Goal: Task Accomplishment & Management: Manage account settings

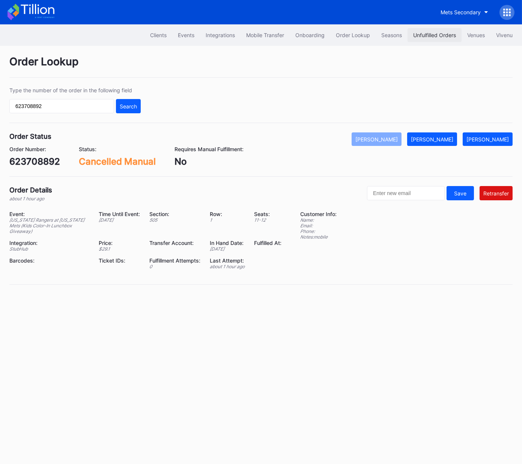
click at [426, 31] on button "Unfulfilled Orders" at bounding box center [435, 35] width 54 height 14
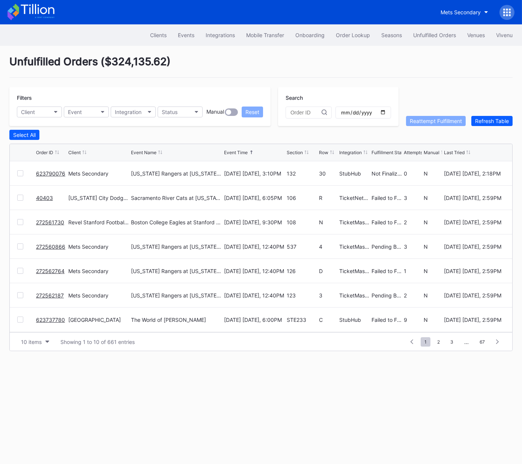
click at [51, 222] on link "272561730" at bounding box center [50, 222] width 28 height 6
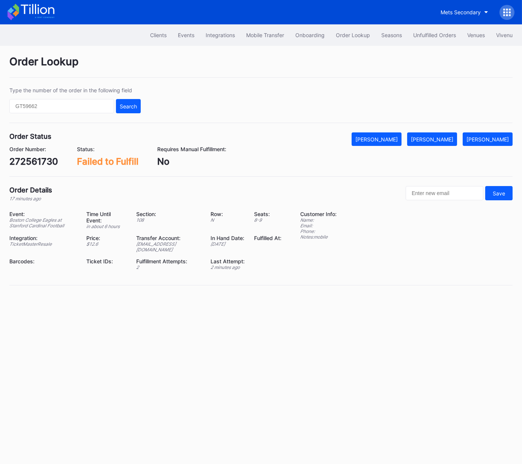
click at [39, 161] on div "272561730" at bounding box center [33, 161] width 49 height 11
copy div "272561730"
click at [449, 139] on div "Mark Fulfilled" at bounding box center [432, 139] width 42 height 6
drag, startPoint x: 60, startPoint y: 163, endPoint x: 47, endPoint y: 162, distance: 13.9
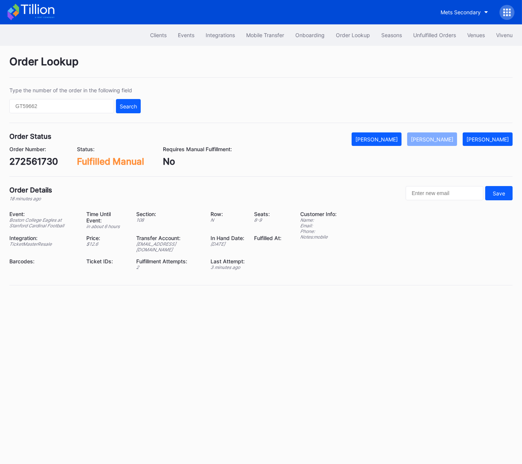
click at [60, 163] on div "Order Number: 272561730 Status: Fulfilled Manual Requires Manual Fulfillment: No" at bounding box center [261, 156] width 504 height 21
click at [44, 162] on div "272561730" at bounding box center [33, 161] width 49 height 11
copy div "272561730"
click at [434, 32] on div "Unfulfilled Orders" at bounding box center [434, 35] width 43 height 6
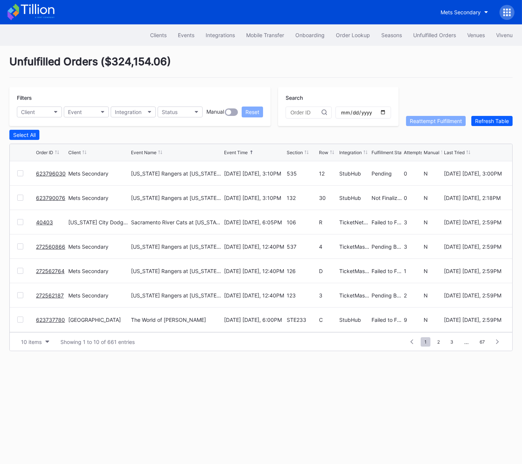
click at [46, 221] on link "40403" at bounding box center [44, 222] width 17 height 6
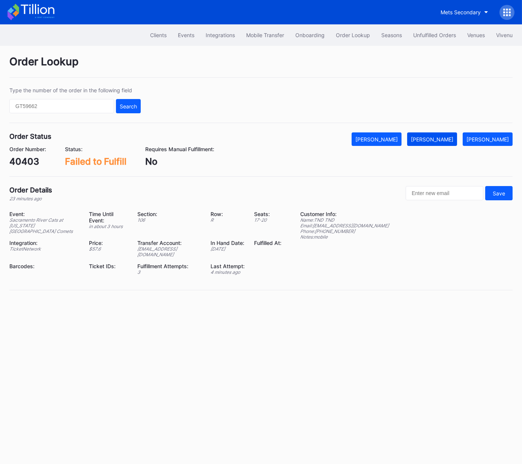
click at [446, 139] on div "[PERSON_NAME]" at bounding box center [432, 139] width 42 height 6
click at [437, 31] on button "Unfulfilled Orders" at bounding box center [435, 35] width 54 height 14
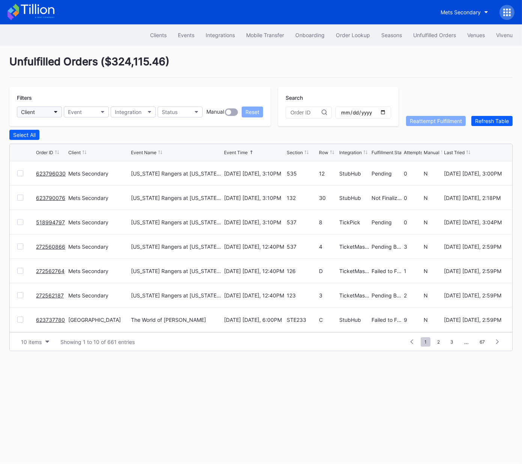
click at [33, 111] on div "Client" at bounding box center [28, 112] width 14 height 6
type input "dann"
click at [78, 142] on div "[PERSON_NAME] Presents Secondary" at bounding box center [69, 145] width 93 height 6
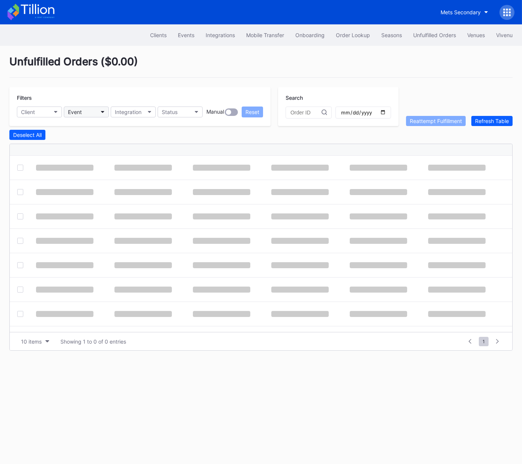
click at [86, 114] on button "Event" at bounding box center [86, 112] width 45 height 11
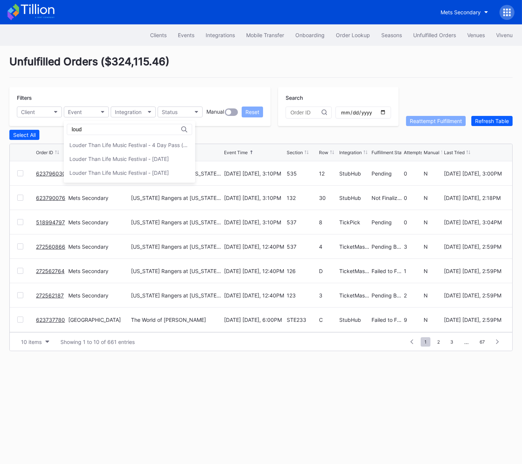
type input "loud"
click at [125, 145] on div "Louder Than Life Music Festival - 4 Day Pass (9/18 - 9/21)" at bounding box center [129, 145] width 120 height 6
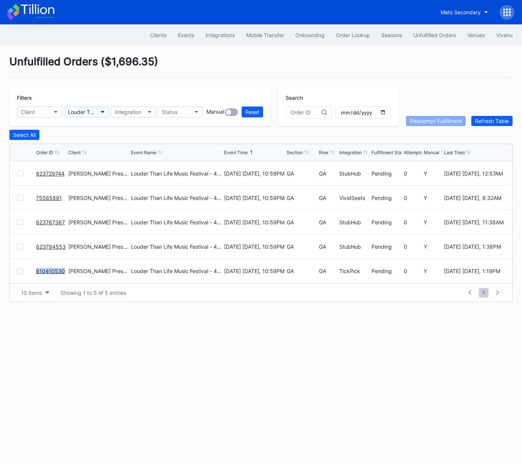
click at [89, 113] on div "Louder Than Life Music Festival - 4 Day Pass (9/18 - 9/21)" at bounding box center [82, 112] width 29 height 6
type input "lou"
click at [113, 157] on div "Louder Than Life Music Festival - Friday" at bounding box center [119, 159] width 100 height 6
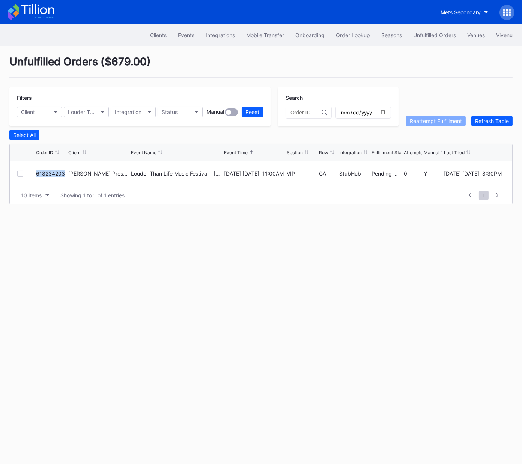
copy link "618234203"
click at [50, 173] on link "618234203" at bounding box center [50, 173] width 29 height 6
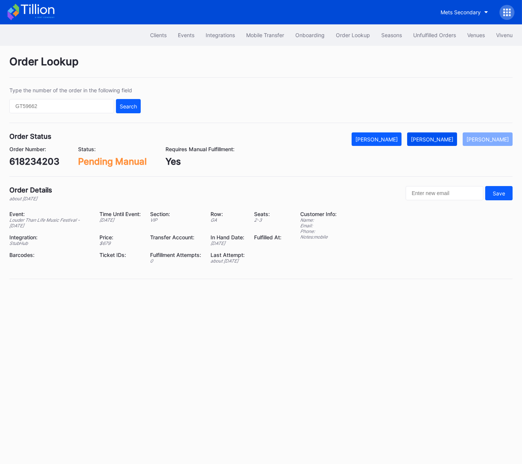
drag, startPoint x: 449, startPoint y: 141, endPoint x: 439, endPoint y: 139, distance: 10.4
click at [449, 141] on div "[PERSON_NAME]" at bounding box center [432, 139] width 42 height 6
drag, startPoint x: 424, startPoint y: 36, endPoint x: 285, endPoint y: 20, distance: 139.6
click at [424, 36] on div "Unfulfilled Orders" at bounding box center [434, 35] width 43 height 6
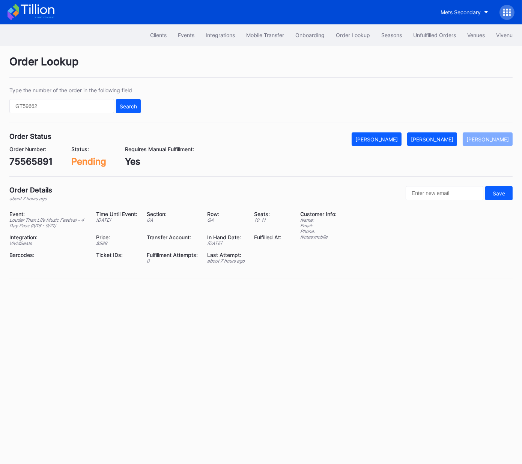
click at [39, 154] on div "Order Number: 75565891" at bounding box center [30, 156] width 43 height 21
copy div "75565891"
drag, startPoint x: 440, startPoint y: 138, endPoint x: 516, endPoint y: 84, distance: 93.4
click at [441, 138] on div "[PERSON_NAME]" at bounding box center [432, 139] width 42 height 6
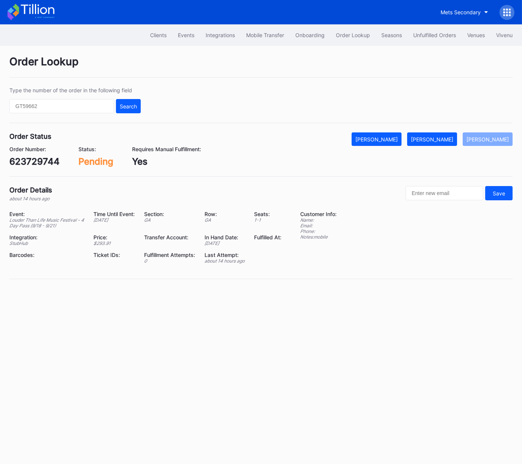
click at [46, 166] on div "623729744" at bounding box center [34, 161] width 50 height 11
copy div "623729744"
click at [438, 140] on div "Mark Fulfilled" at bounding box center [432, 139] width 42 height 6
click at [47, 155] on div "Order Number: 623767367" at bounding box center [34, 156] width 50 height 21
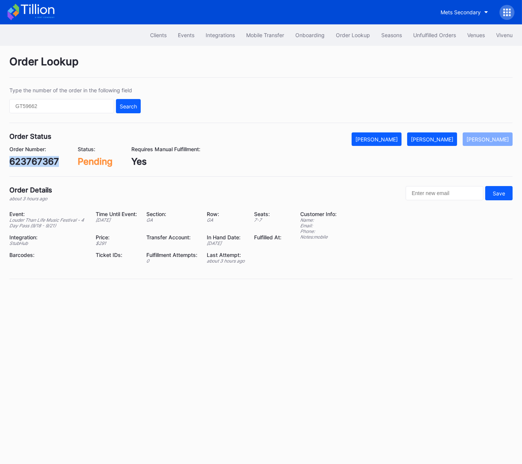
click at [47, 155] on div "Order Number: 623767367" at bounding box center [34, 156] width 50 height 21
click at [43, 162] on div "623767367" at bounding box center [34, 161] width 50 height 11
copy div "367"
click at [39, 162] on div "623767367" at bounding box center [34, 161] width 50 height 11
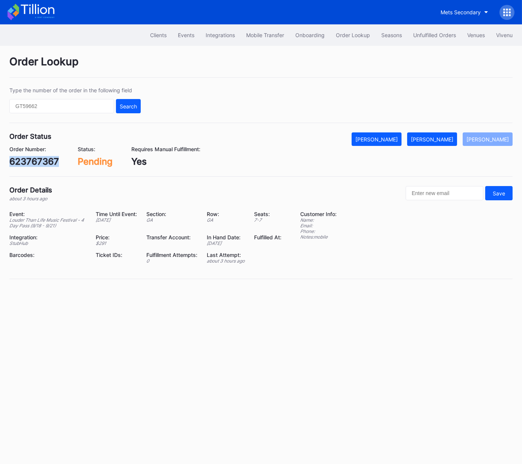
click at [39, 162] on div "623767367" at bounding box center [34, 161] width 50 height 11
copy div "623767367"
drag, startPoint x: 449, startPoint y: 141, endPoint x: 482, endPoint y: 109, distance: 45.9
click at [449, 141] on div "[PERSON_NAME]" at bounding box center [432, 139] width 42 height 6
click at [55, 161] on div "623784553" at bounding box center [34, 161] width 51 height 11
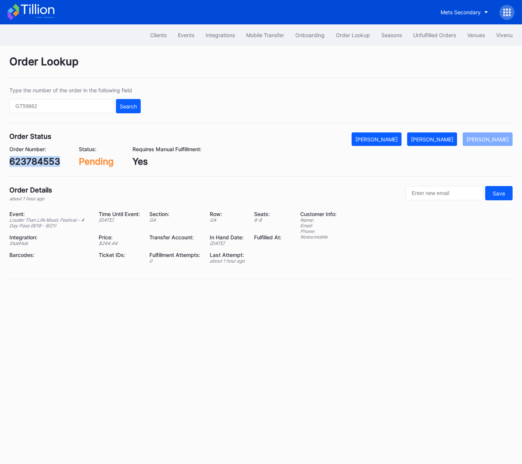
drag, startPoint x: 55, startPoint y: 161, endPoint x: 90, endPoint y: 155, distance: 35.1
click at [55, 161] on div "623784553" at bounding box center [34, 161] width 51 height 11
copy div "623784553"
drag, startPoint x: 452, startPoint y: 140, endPoint x: 518, endPoint y: 127, distance: 66.9
click at [452, 140] on div "[PERSON_NAME]" at bounding box center [432, 139] width 42 height 6
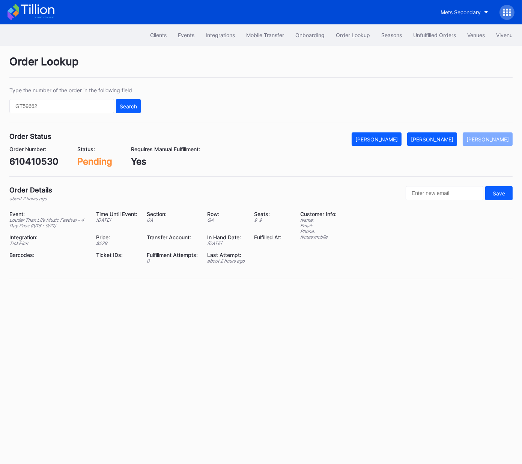
click at [49, 160] on div "610410530" at bounding box center [33, 161] width 49 height 11
copy div "610410530"
click at [440, 136] on div "Mark Fulfilled" at bounding box center [432, 139] width 42 height 6
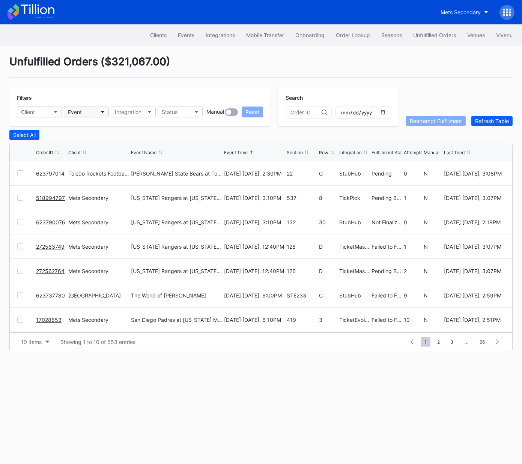
click at [90, 112] on button "Event" at bounding box center [86, 112] width 45 height 11
type input "[PERSON_NAME]"
click at [100, 146] on div "Louder Than Life Music Festival - [DATE]" at bounding box center [119, 145] width 100 height 6
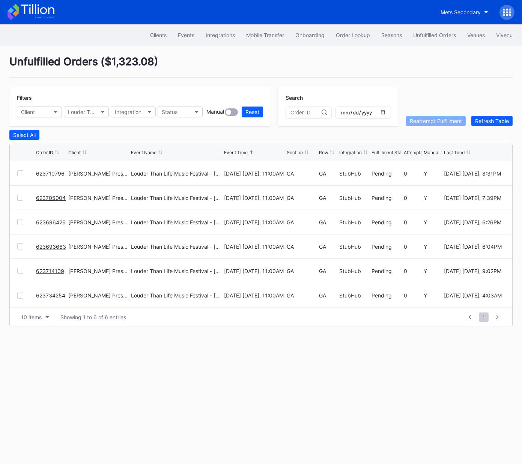
click at [290, 84] on div "Unfulfilled Orders ( $1,323.08 ) Filters Client Louder Than Life Music Festival…" at bounding box center [261, 191] width 522 height 290
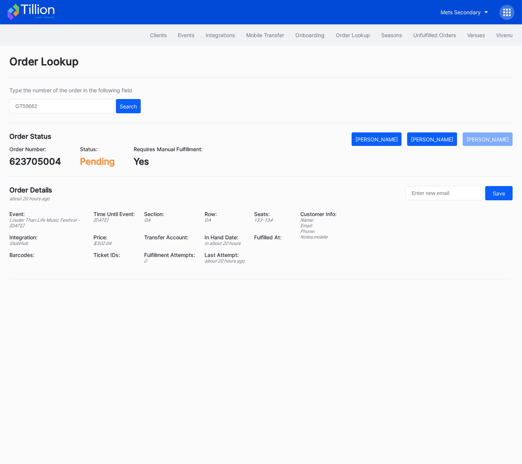
click at [40, 162] on div "623705004" at bounding box center [35, 161] width 52 height 11
copy div "623705004"
click at [434, 138] on div "[PERSON_NAME]" at bounding box center [432, 139] width 42 height 6
click at [40, 162] on div "623710796" at bounding box center [33, 161] width 49 height 11
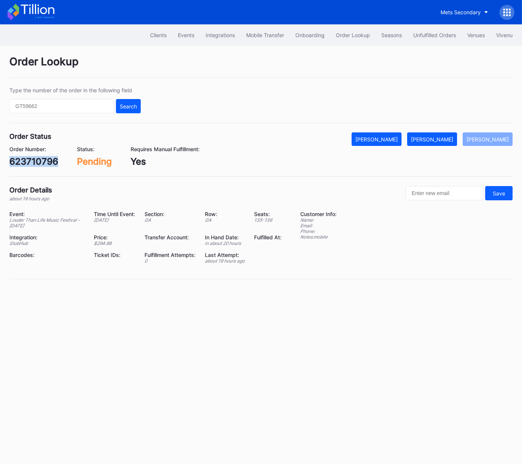
click at [40, 162] on div "623710796" at bounding box center [33, 161] width 49 height 11
copy div "623710796"
click at [454, 138] on div "[PERSON_NAME]" at bounding box center [432, 139] width 42 height 6
click at [36, 163] on div "623696426" at bounding box center [34, 161] width 51 height 11
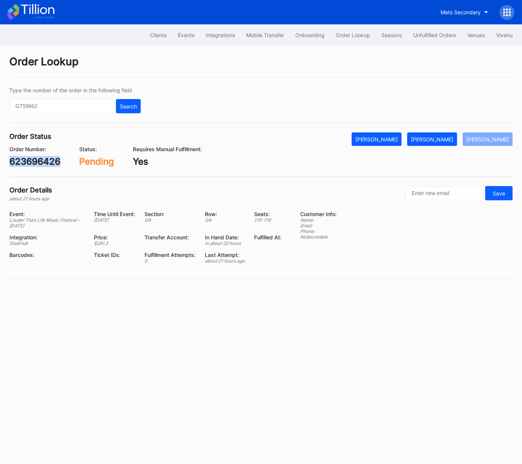
copy div "623696426"
drag, startPoint x: 440, startPoint y: 140, endPoint x: 514, endPoint y: 120, distance: 75.9
click at [440, 140] on div "[PERSON_NAME]" at bounding box center [432, 139] width 42 height 6
click at [39, 159] on div "623693663" at bounding box center [34, 161] width 51 height 11
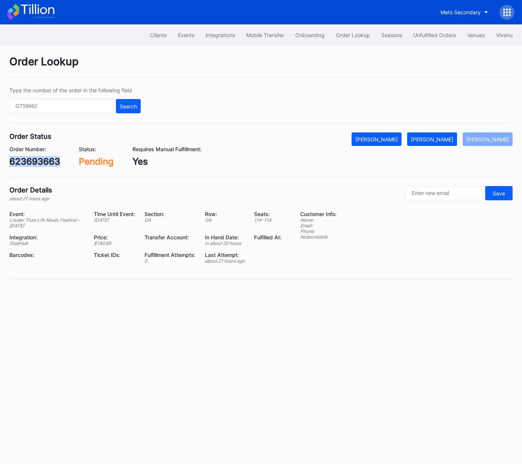
copy div "623693663"
click at [442, 143] on button "Mark Fulfilled" at bounding box center [432, 140] width 50 height 14
click at [40, 159] on div "623714109" at bounding box center [33, 161] width 48 height 11
copy div "623714109"
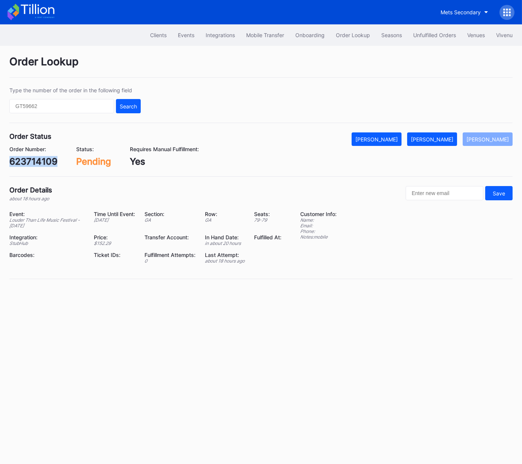
drag, startPoint x: 446, startPoint y: 139, endPoint x: 504, endPoint y: 105, distance: 66.7
click at [451, 137] on div "[PERSON_NAME]" at bounding box center [432, 139] width 42 height 6
click at [47, 161] on div "623734254" at bounding box center [34, 161] width 51 height 11
drag, startPoint x: 47, startPoint y: 161, endPoint x: 112, endPoint y: 164, distance: 64.6
click at [47, 161] on div "623734254" at bounding box center [34, 161] width 51 height 11
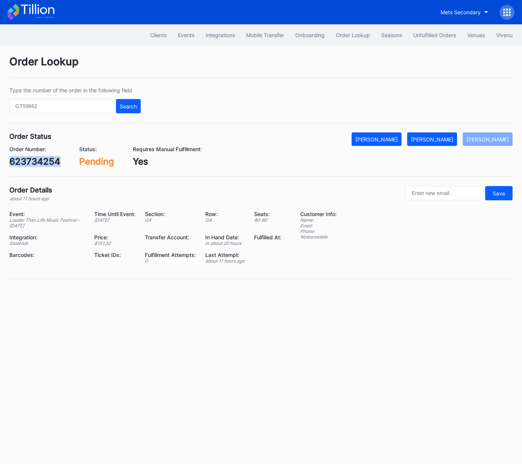
copy div "623734254"
drag, startPoint x: 450, startPoint y: 138, endPoint x: 502, endPoint y: 122, distance: 54.9
click at [450, 138] on div "[PERSON_NAME]" at bounding box center [432, 139] width 42 height 6
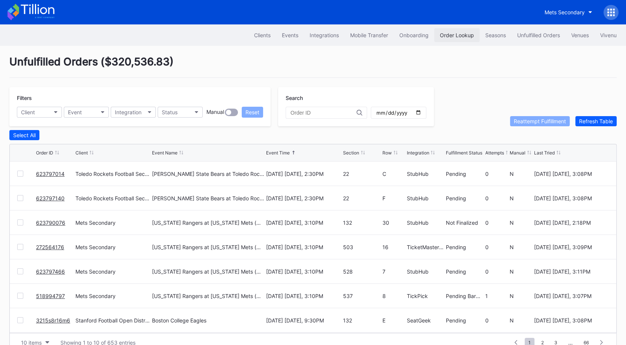
click at [457, 38] on button "Order Lookup" at bounding box center [456, 35] width 45 height 14
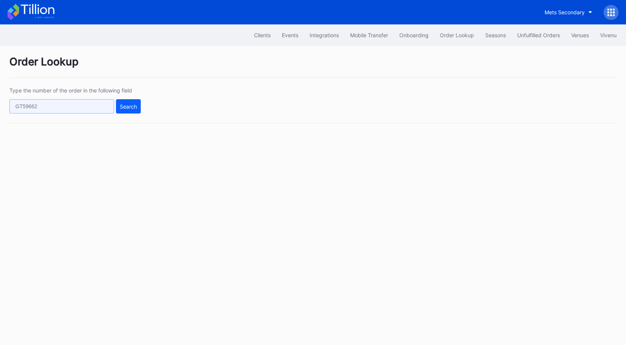
click at [87, 108] on input "text" at bounding box center [61, 106] width 105 height 14
paste input "50765071"
type input "50765071"
click at [139, 105] on button "Search" at bounding box center [128, 106] width 25 height 14
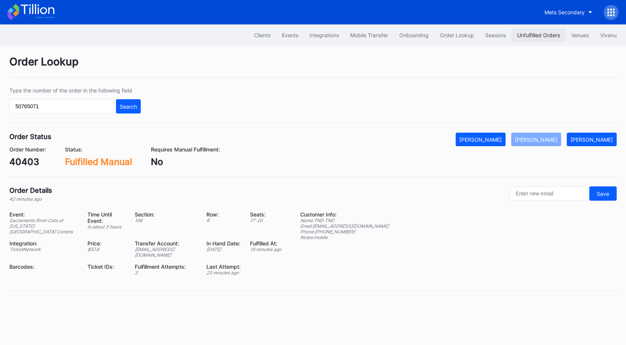
click at [522, 35] on div "Unfulfilled Orders" at bounding box center [538, 35] width 43 height 6
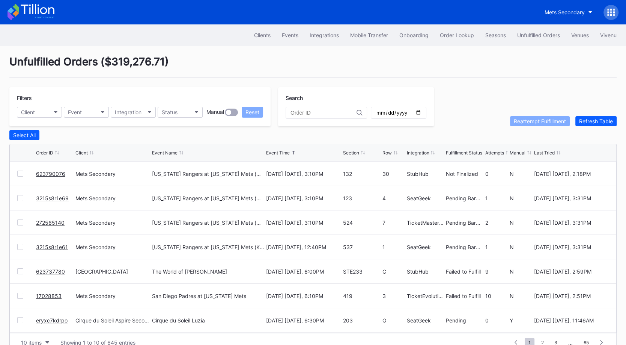
click at [53, 170] on link "623790076" at bounding box center [50, 173] width 29 height 6
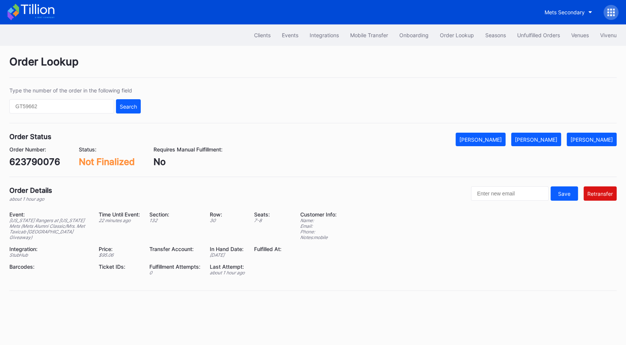
click at [48, 161] on div "623790076" at bounding box center [34, 161] width 51 height 11
click div "623790076"
copy div "623790076"
click div "Unfulfilled Orders"
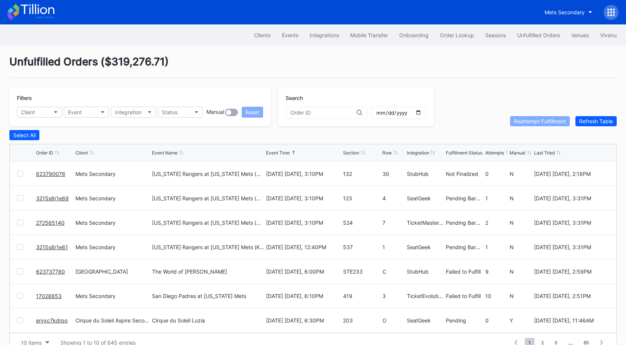
scroll to position [14, 0]
